Goal: Transaction & Acquisition: Book appointment/travel/reservation

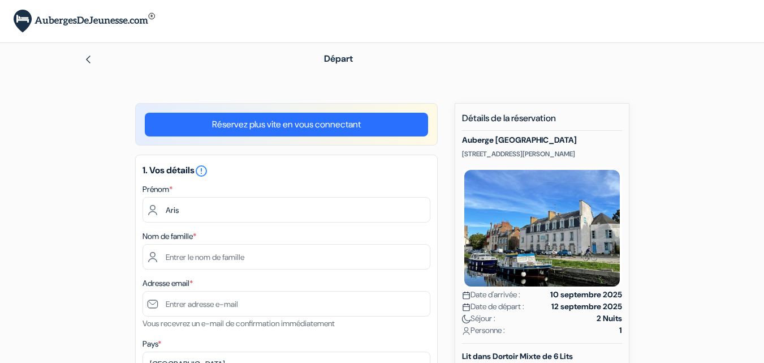
type input "Aris"
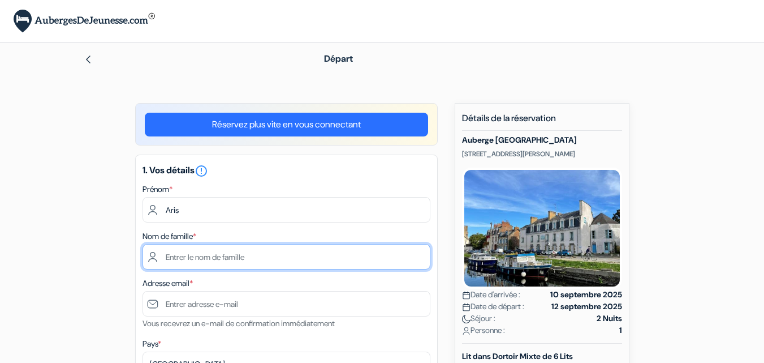
click at [247, 258] on input "text" at bounding box center [287, 256] width 288 height 25
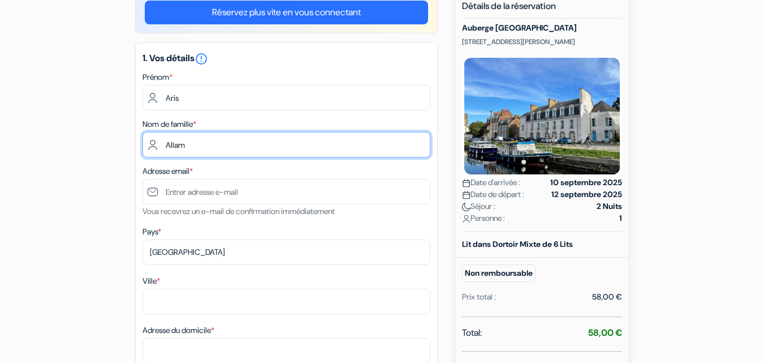
scroll to position [113, 0]
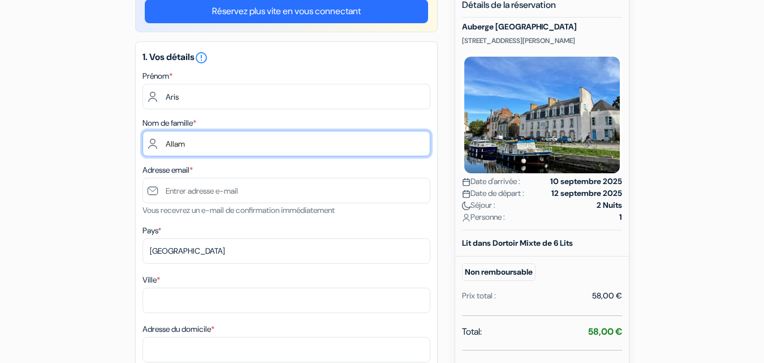
type input "Allam"
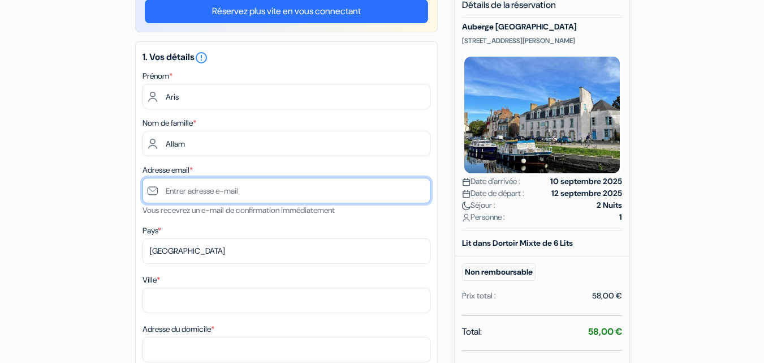
click at [188, 188] on input "text" at bounding box center [287, 190] width 288 height 25
type input "[EMAIL_ADDRESS][DOMAIN_NAME]"
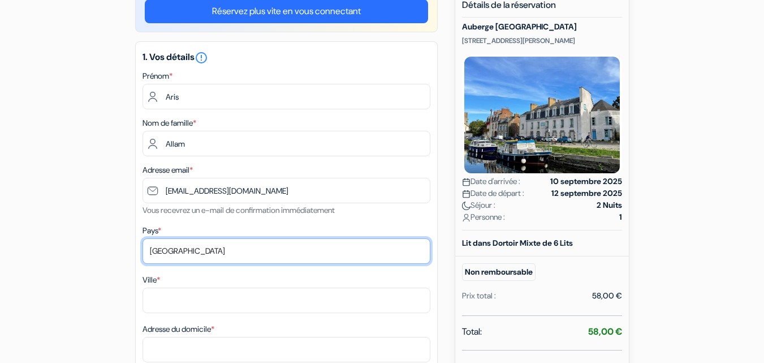
click at [194, 243] on select "Selectionner le pays Abkhazie Afghanistan Afrique du Sud Albanie Algérie Allema…" at bounding box center [287, 250] width 288 height 25
select select "fr"
click at [143, 238] on select "Selectionner le pays Abkhazie Afghanistan Afrique du Sud Albanie Algérie Allema…" at bounding box center [287, 250] width 288 height 25
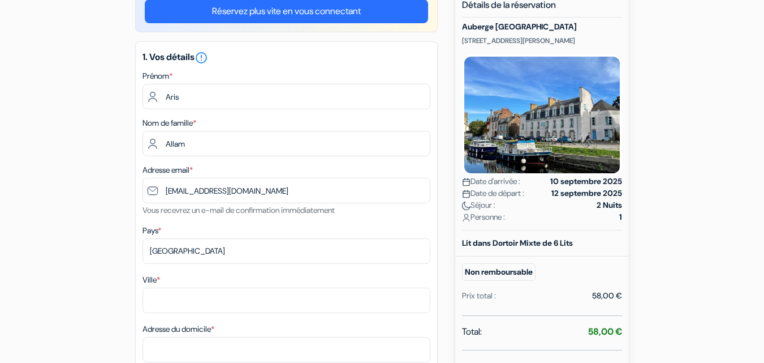
click at [173, 283] on div "Ville *" at bounding box center [287, 293] width 288 height 40
click at [155, 276] on label "Ville *" at bounding box center [152, 280] width 18 height 12
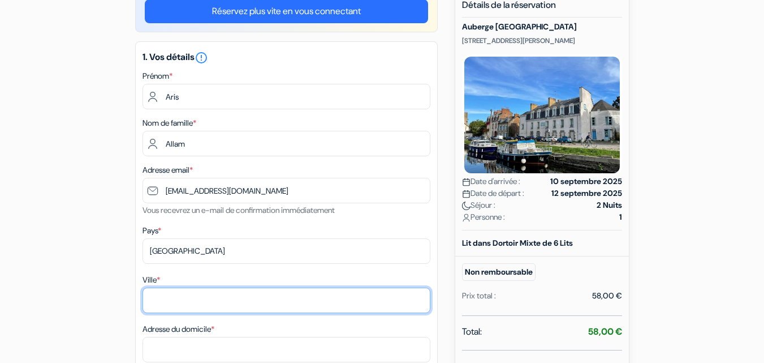
click at [155, 287] on input "Ville *" at bounding box center [287, 299] width 288 height 25
type input "Palaiseau"
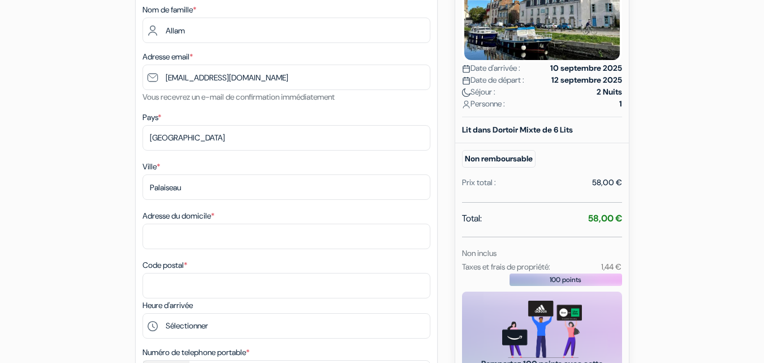
scroll to position [283, 0]
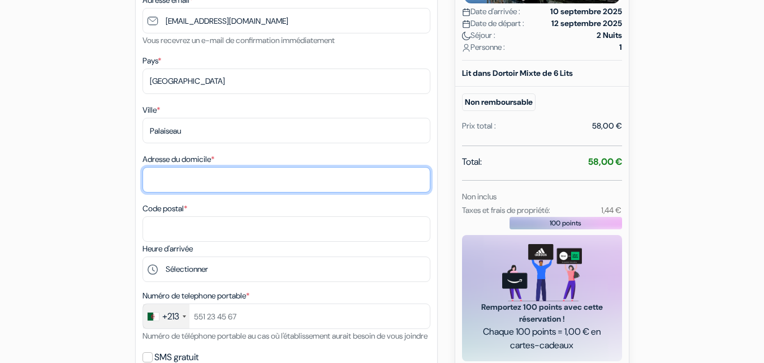
click at [179, 181] on input "Adresse du domicile *" at bounding box center [287, 179] width 288 height 25
type input "16 rue emile baudot"
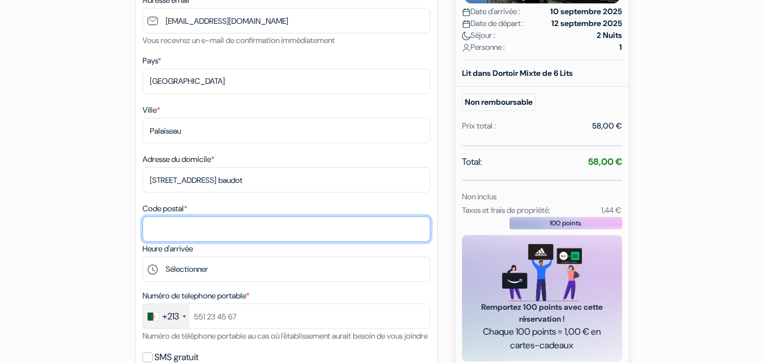
click at [157, 229] on input "Code postal *" at bounding box center [287, 228] width 288 height 25
type input "91120"
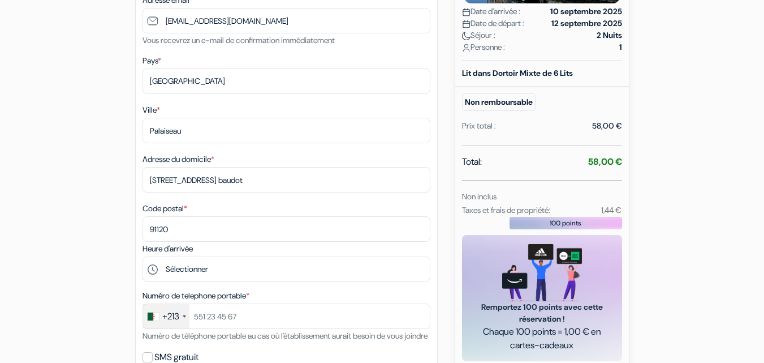
click at [15, 177] on form "Départ add_box Auberge Rennes 10-12 Rue du Canal St Martin, Rennes, France" at bounding box center [382, 256] width 764 height 993
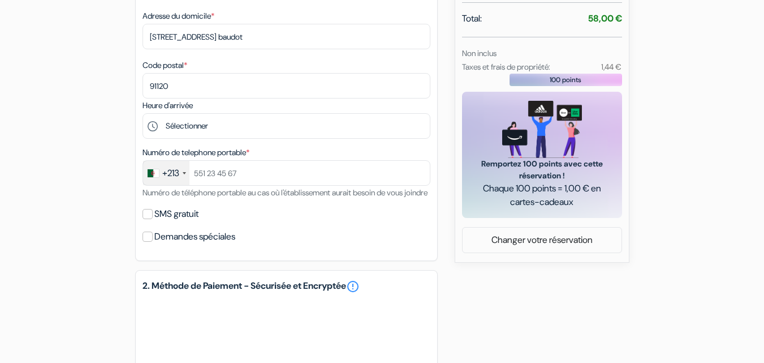
scroll to position [453, 0]
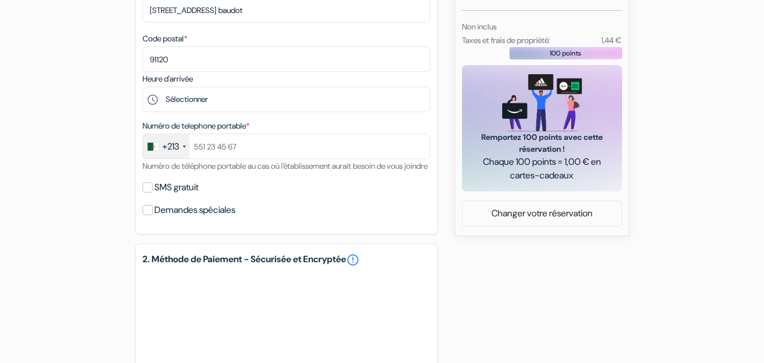
click at [186, 146] on div at bounding box center [184, 146] width 3 height 2
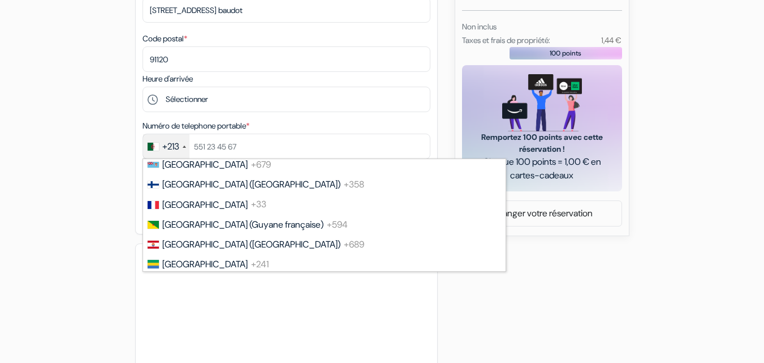
scroll to position [1532, 0]
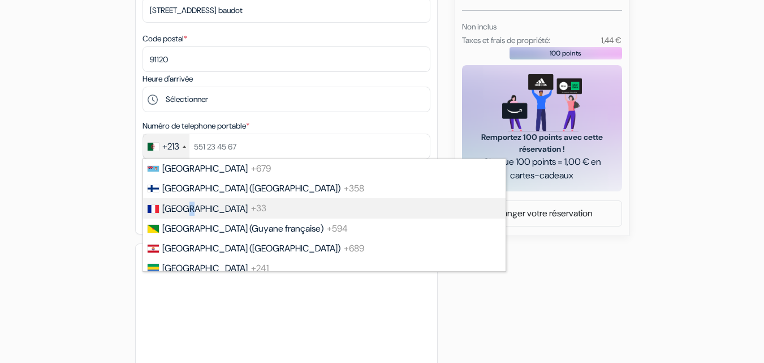
click at [188, 210] on span "[GEOGRAPHIC_DATA]" at bounding box center [204, 208] width 85 height 12
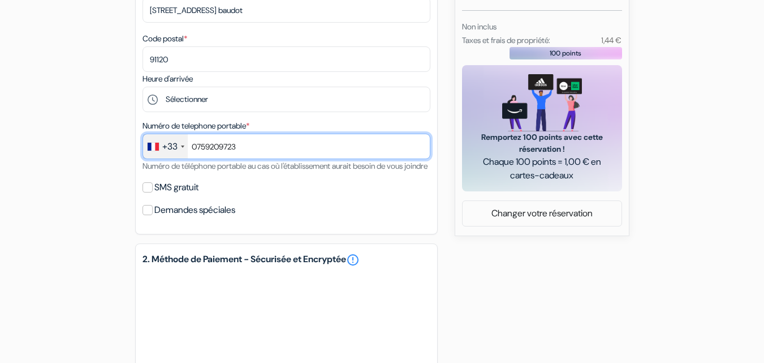
type input "0759209723"
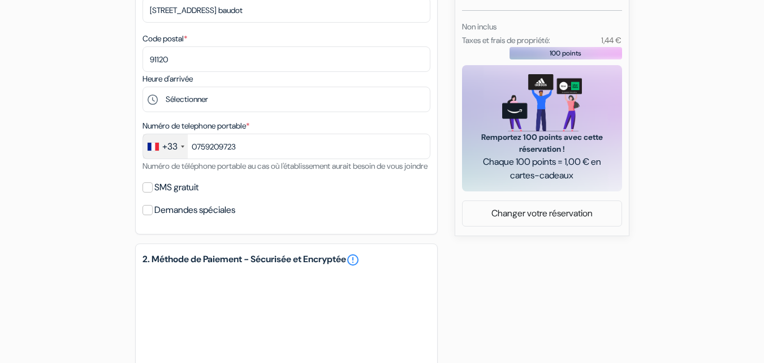
click at [18, 145] on form "Départ add_box Auberge Rennes 10-12 Rue du Canal St Martin, Rennes, France" at bounding box center [382, 65] width 764 height 951
click at [151, 192] on input "SMS gratuit" at bounding box center [148, 187] width 10 height 10
checkbox input "true"
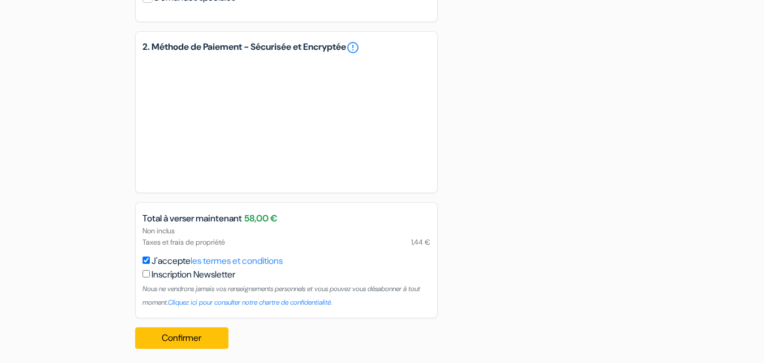
scroll to position [717, 0]
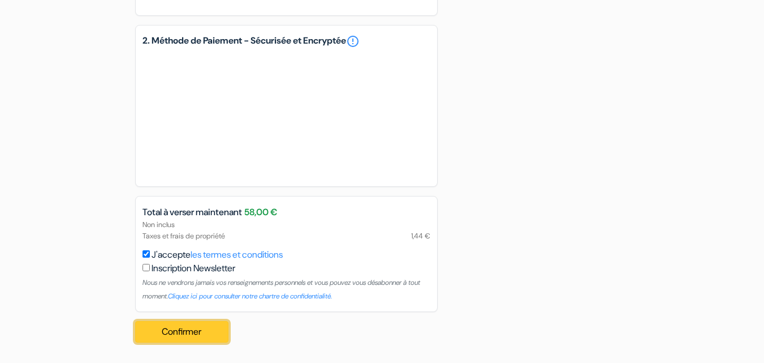
click at [192, 336] on button "Confirmer Loading..." at bounding box center [182, 331] width 94 height 21
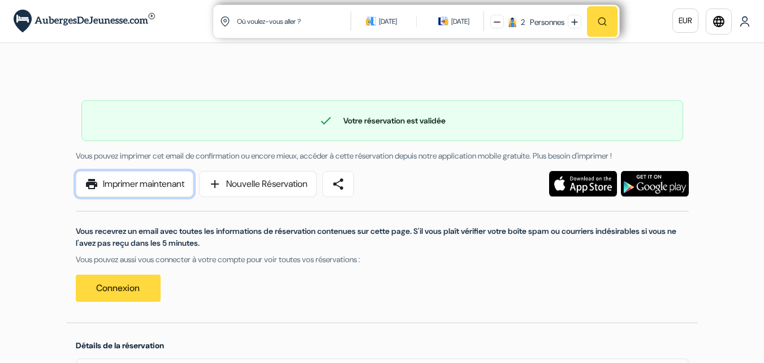
click at [152, 186] on link "print Imprimer maintenant" at bounding box center [135, 184] width 118 height 26
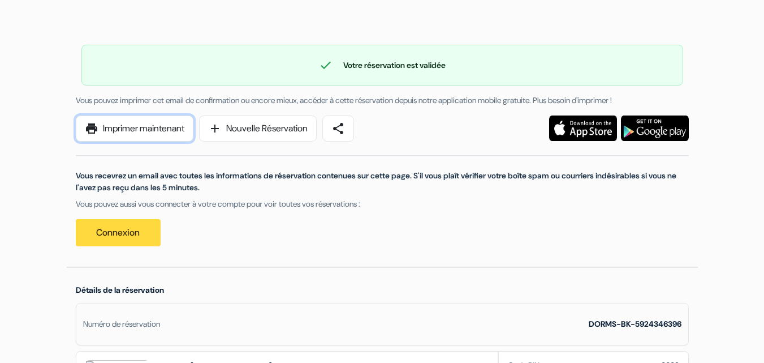
scroll to position [57, 0]
